Goal: Task Accomplishment & Management: Use online tool/utility

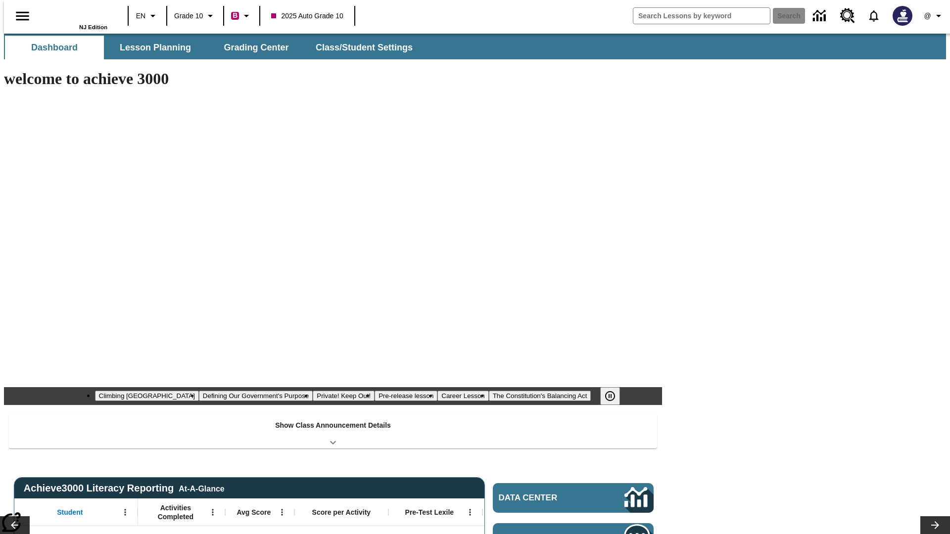
type input "-1"
click at [252, 48] on span "Grading Center" at bounding box center [256, 47] width 65 height 11
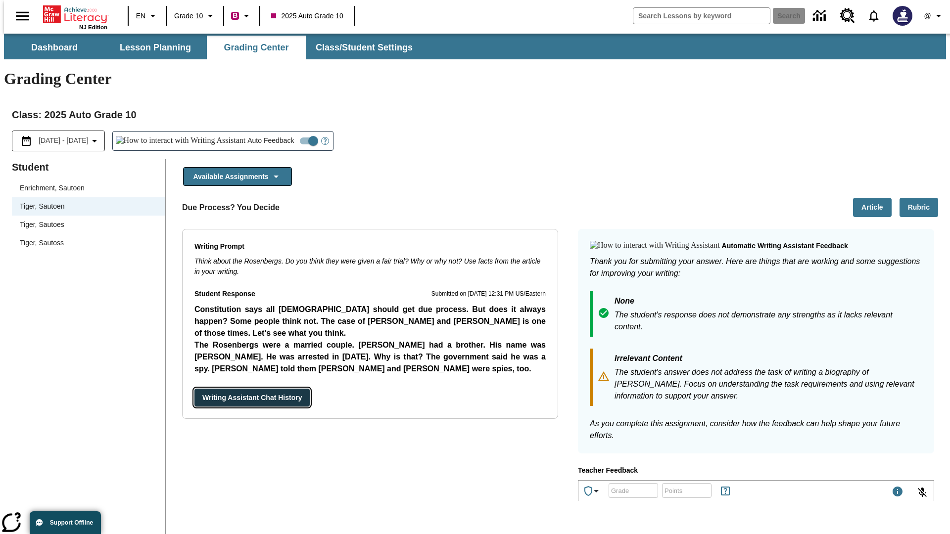
click at [194, 389] on button "Writing Assistant Chat History" at bounding box center [251, 398] width 115 height 18
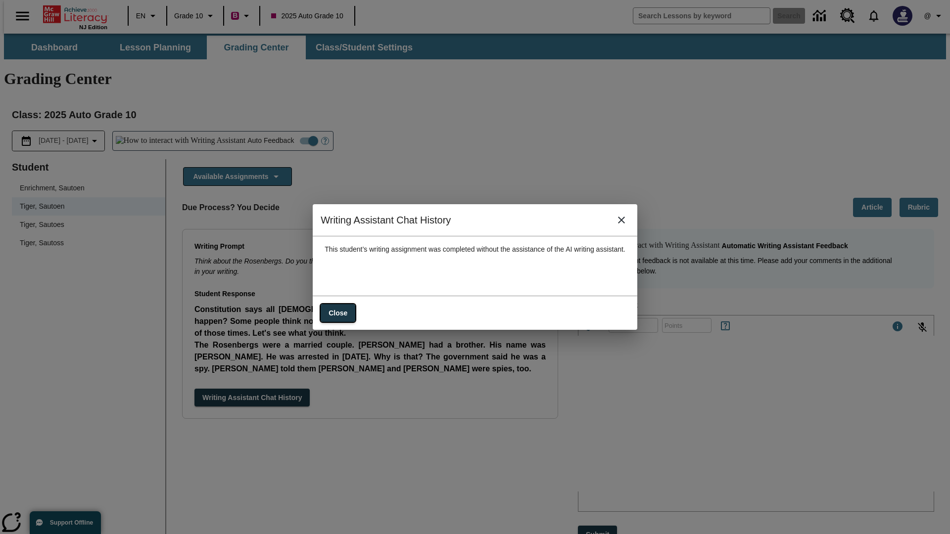
click at [329, 308] on button "Close" at bounding box center [338, 313] width 35 height 18
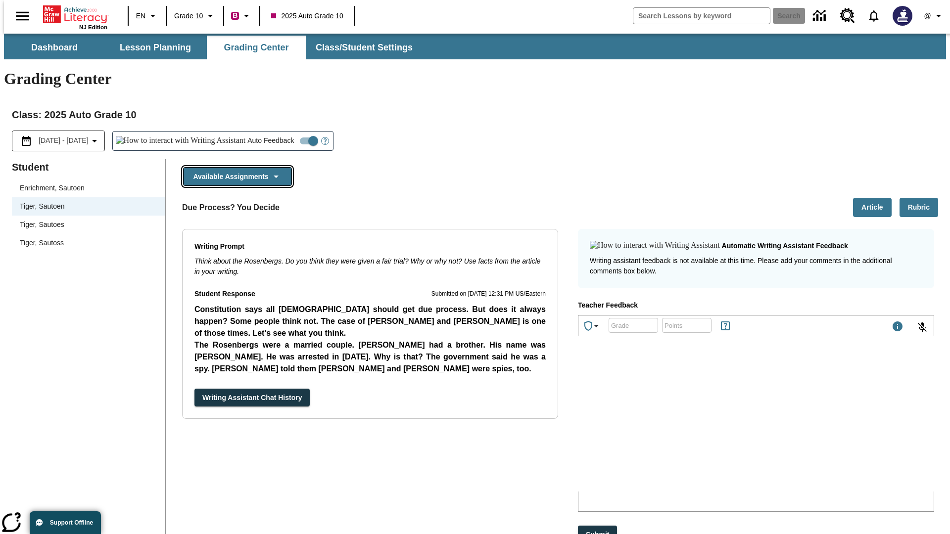
click at [235, 167] on button "Available Assignments" at bounding box center [237, 176] width 109 height 19
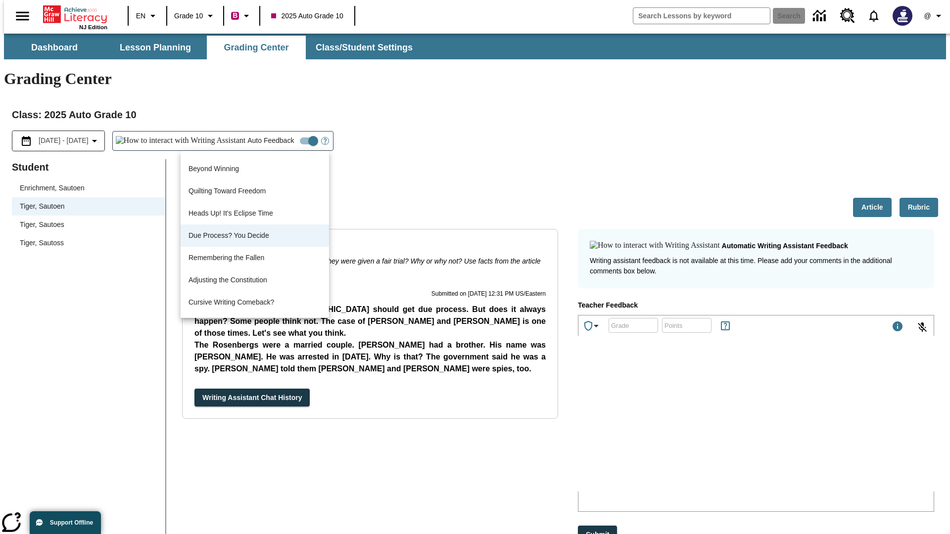
click at [194, 389] on button "Writing Assistant Chat History" at bounding box center [251, 398] width 115 height 18
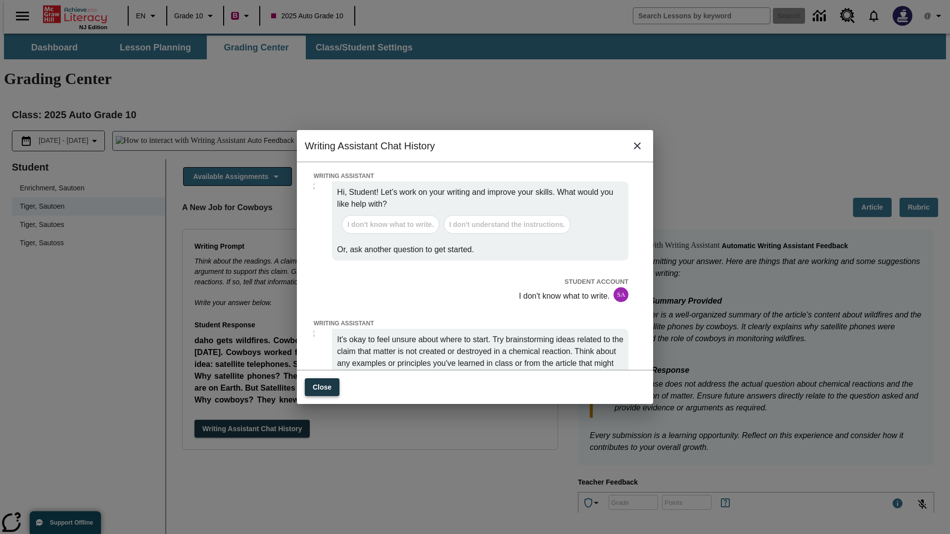
click at [322, 383] on button "Close" at bounding box center [322, 388] width 35 height 18
